Goal: Task Accomplishment & Management: Manage account settings

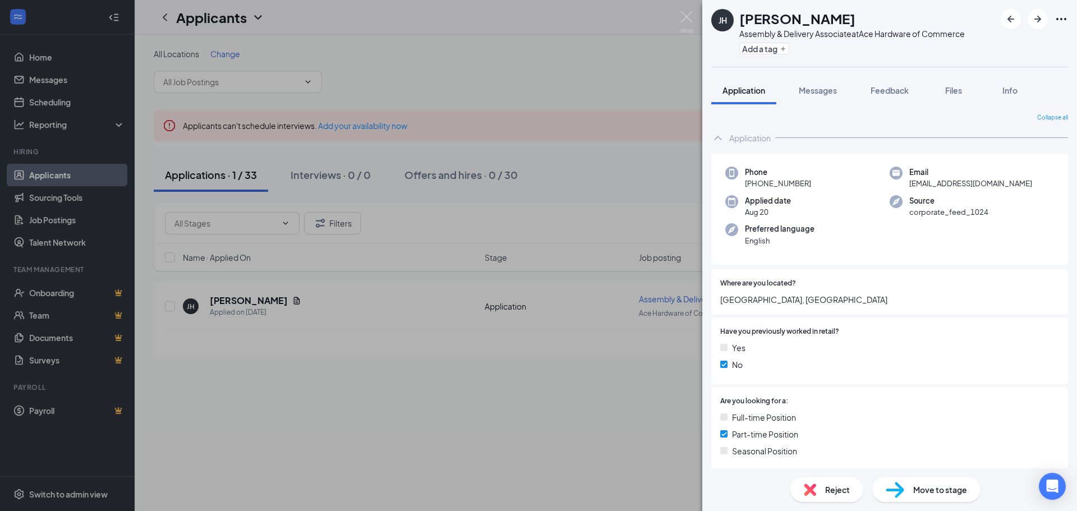
scroll to position [547, 0]
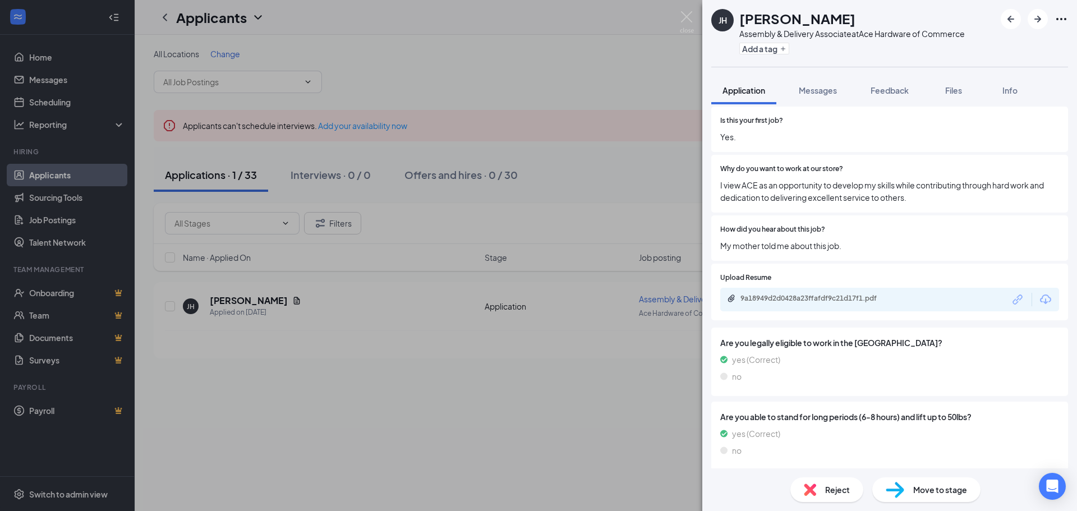
click at [678, 15] on div "[PERSON_NAME] Assembly & Delivery Associate at Ace Hardware of Commerce Add a t…" at bounding box center [538, 255] width 1077 height 511
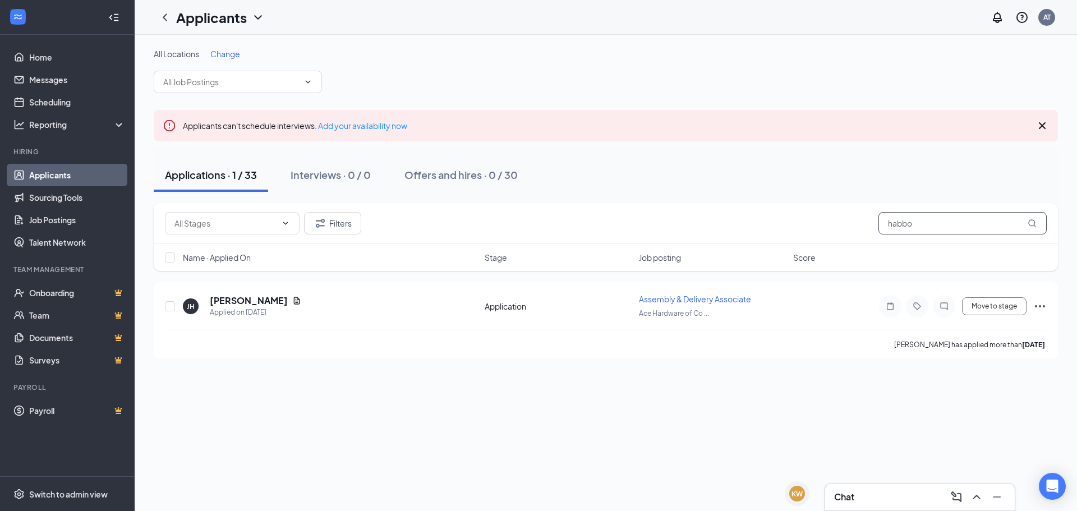
drag, startPoint x: 930, startPoint y: 224, endPoint x: 850, endPoint y: 223, distance: 80.3
click at [853, 222] on div "Filters habbo" at bounding box center [606, 223] width 882 height 22
click at [266, 297] on h5 "[PERSON_NAME]" at bounding box center [249, 301] width 78 height 12
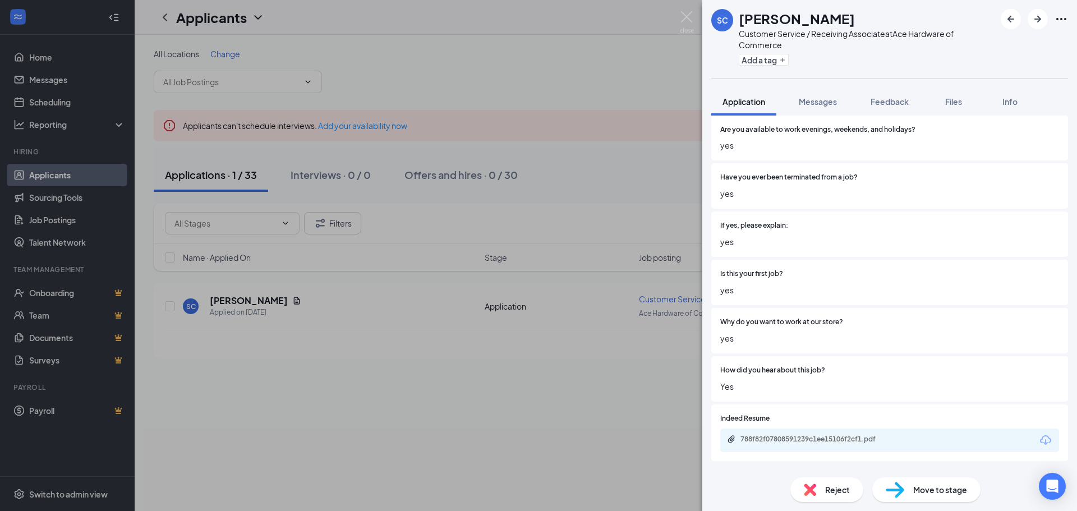
scroll to position [588, 0]
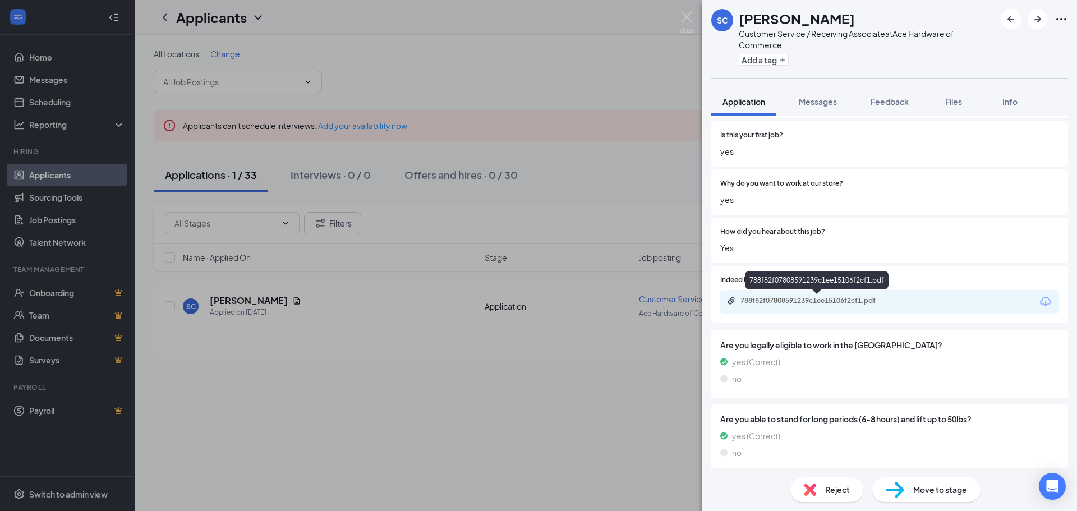
click at [817, 302] on div "788f82f07808591239c1ee15106f2cf1.pdf" at bounding box center [819, 300] width 157 height 9
click at [675, 16] on div "SC [PERSON_NAME] Customer Service / Receiving Associate at Ace Hardware of Comm…" at bounding box center [538, 255] width 1077 height 511
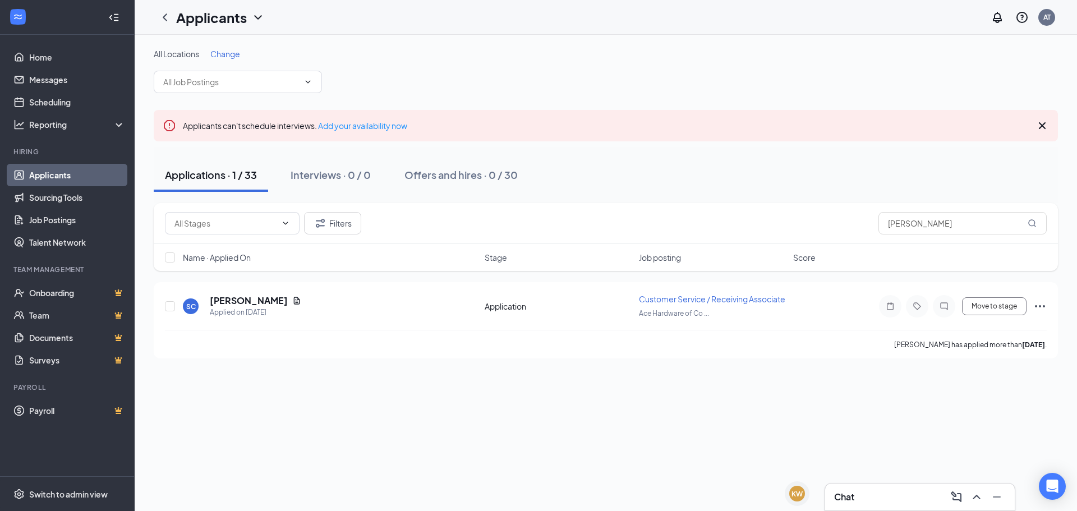
click at [695, 15] on div "Applicants AT" at bounding box center [606, 17] width 943 height 35
drag, startPoint x: 955, startPoint y: 221, endPoint x: 777, endPoint y: 222, distance: 178.5
click at [777, 222] on div "Filters [PERSON_NAME]" at bounding box center [606, 223] width 882 height 22
type input "[PERSON_NAME]"
click at [237, 302] on h5 "[PERSON_NAME]" at bounding box center [249, 301] width 78 height 12
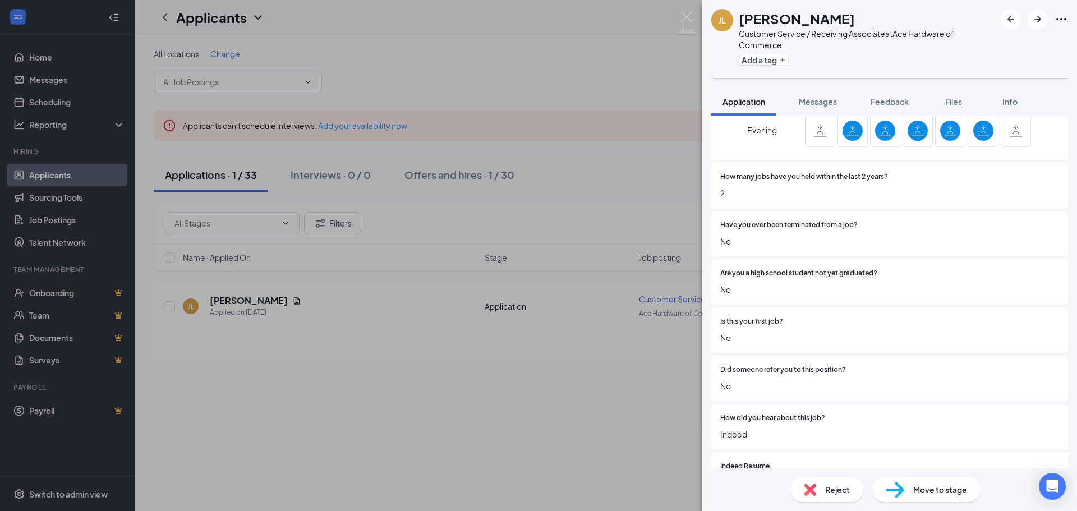
scroll to position [617, 0]
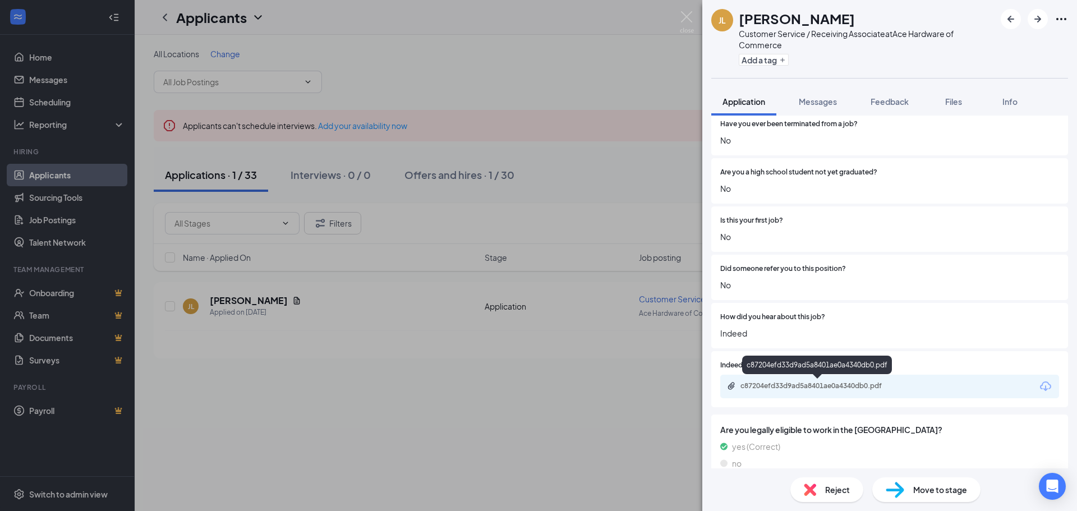
click at [790, 388] on div "c87204efd33d9ad5a8401ae0a4340db0.pdf" at bounding box center [819, 386] width 157 height 9
